Goal: Task Accomplishment & Management: Manage account settings

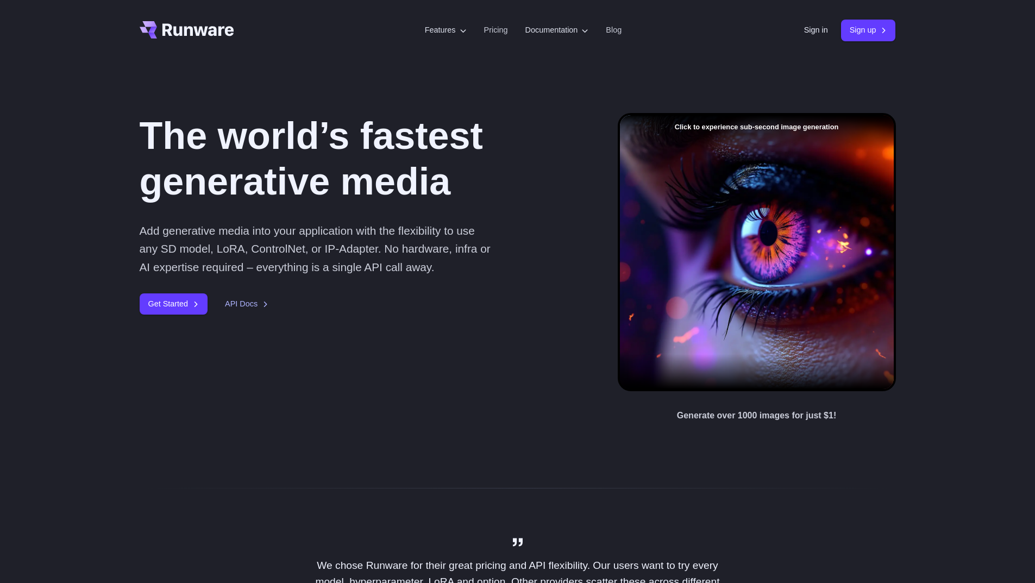
click at [791, 31] on header "Features Tasks Image generation Video generation Sonic Inference Engine™ Models…" at bounding box center [518, 30] width 782 height 61
click at [804, 29] on link "Sign in" at bounding box center [816, 30] width 24 height 12
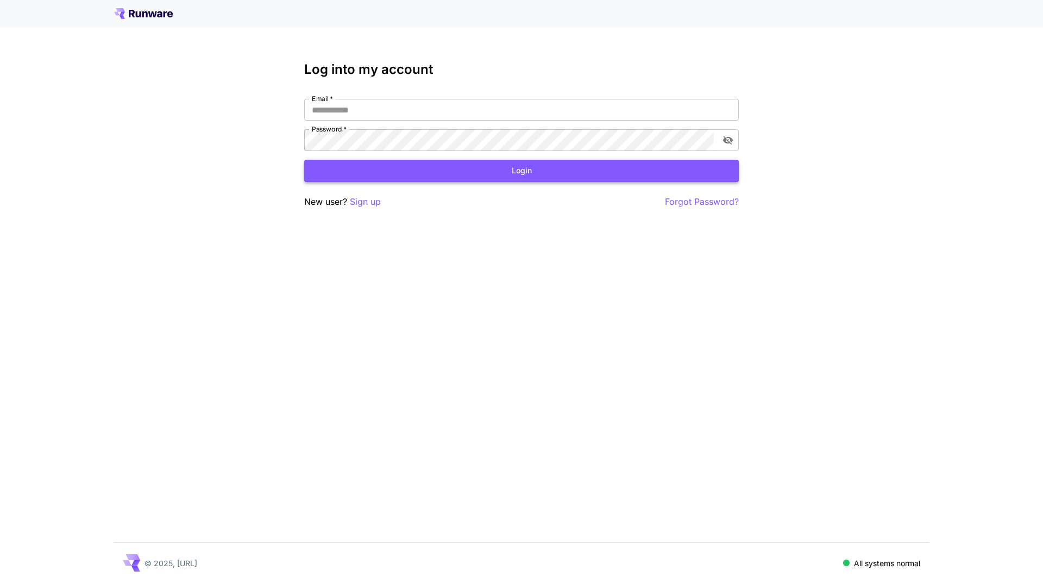
type input "**********"
click at [377, 177] on button "Login" at bounding box center [521, 171] width 434 height 22
